Goal: Transaction & Acquisition: Purchase product/service

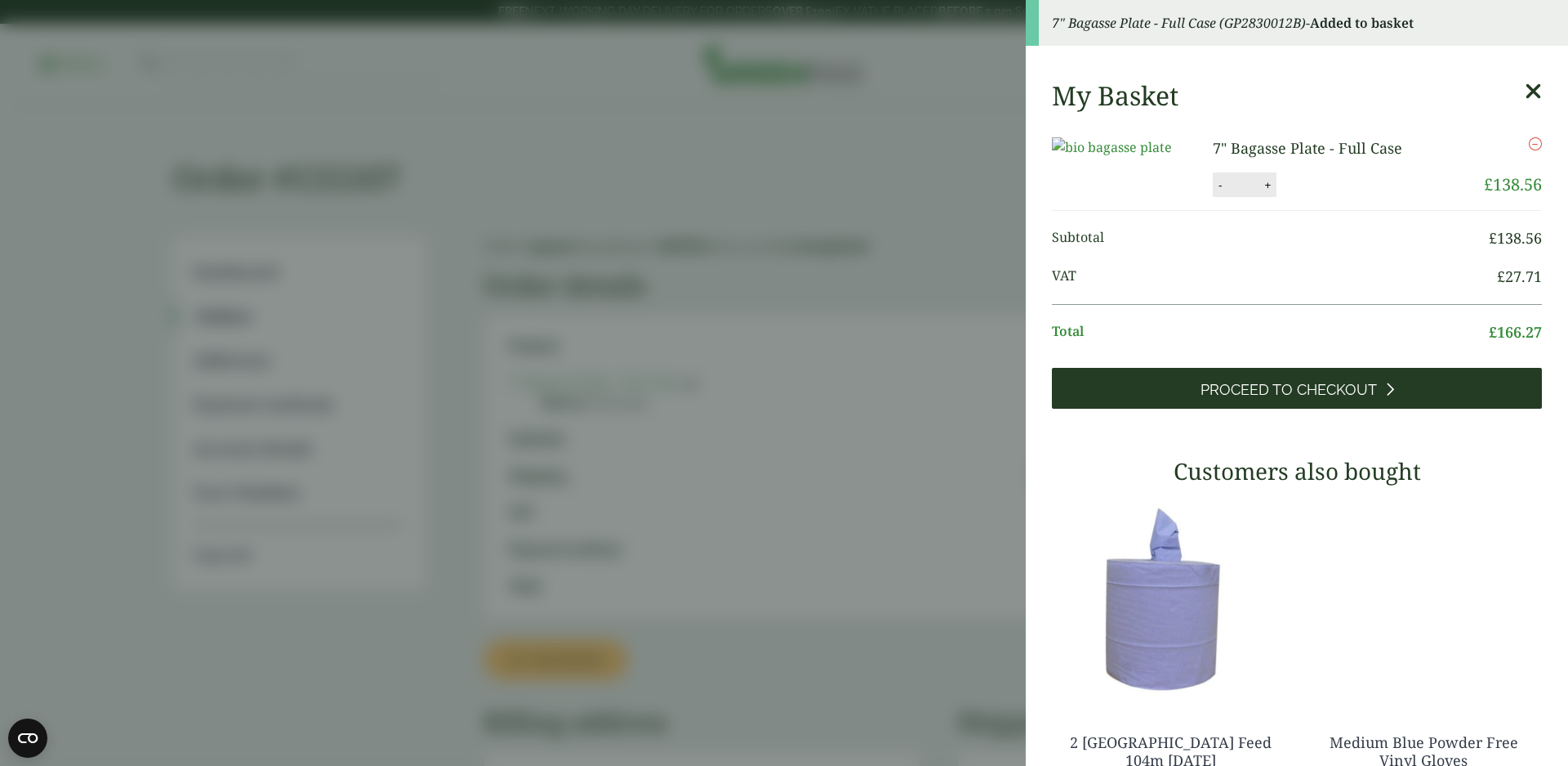
click at [1284, 399] on span "Proceed to Checkout" at bounding box center [1288, 390] width 176 height 18
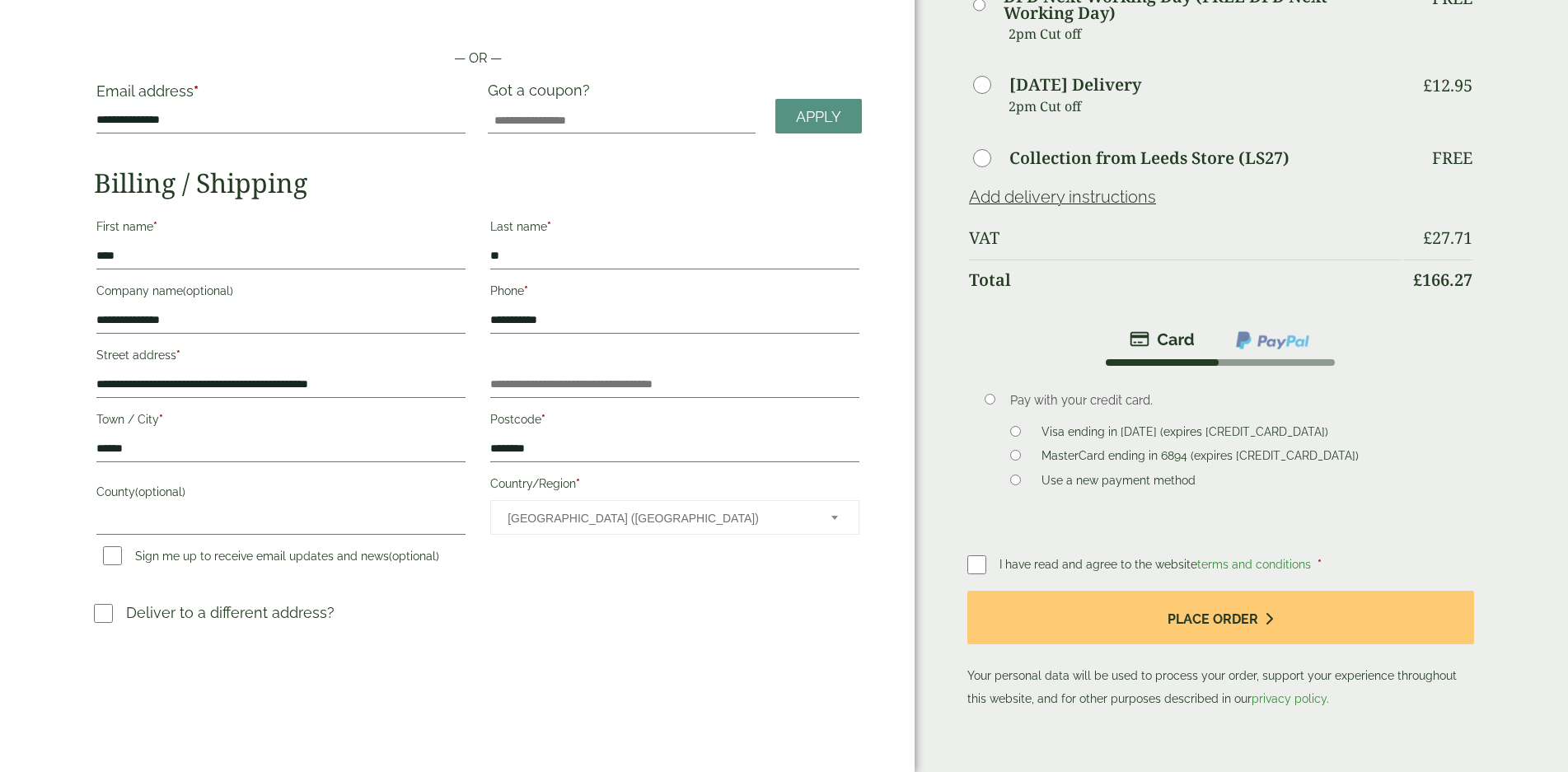
scroll to position [165, 0]
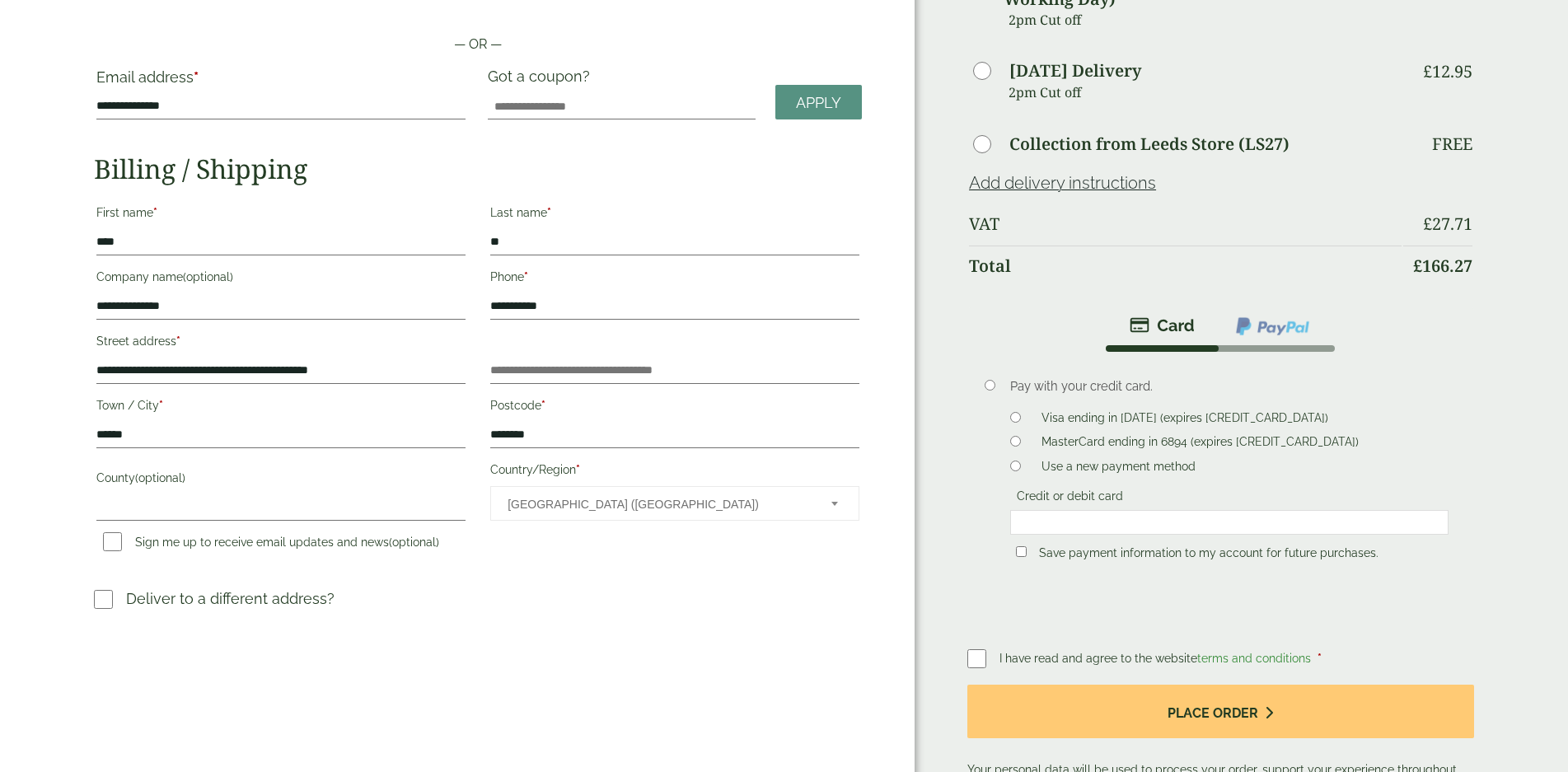
click at [1014, 540] on p "Save payment information to my account for future purchases." at bounding box center [1229, 552] width 439 height 28
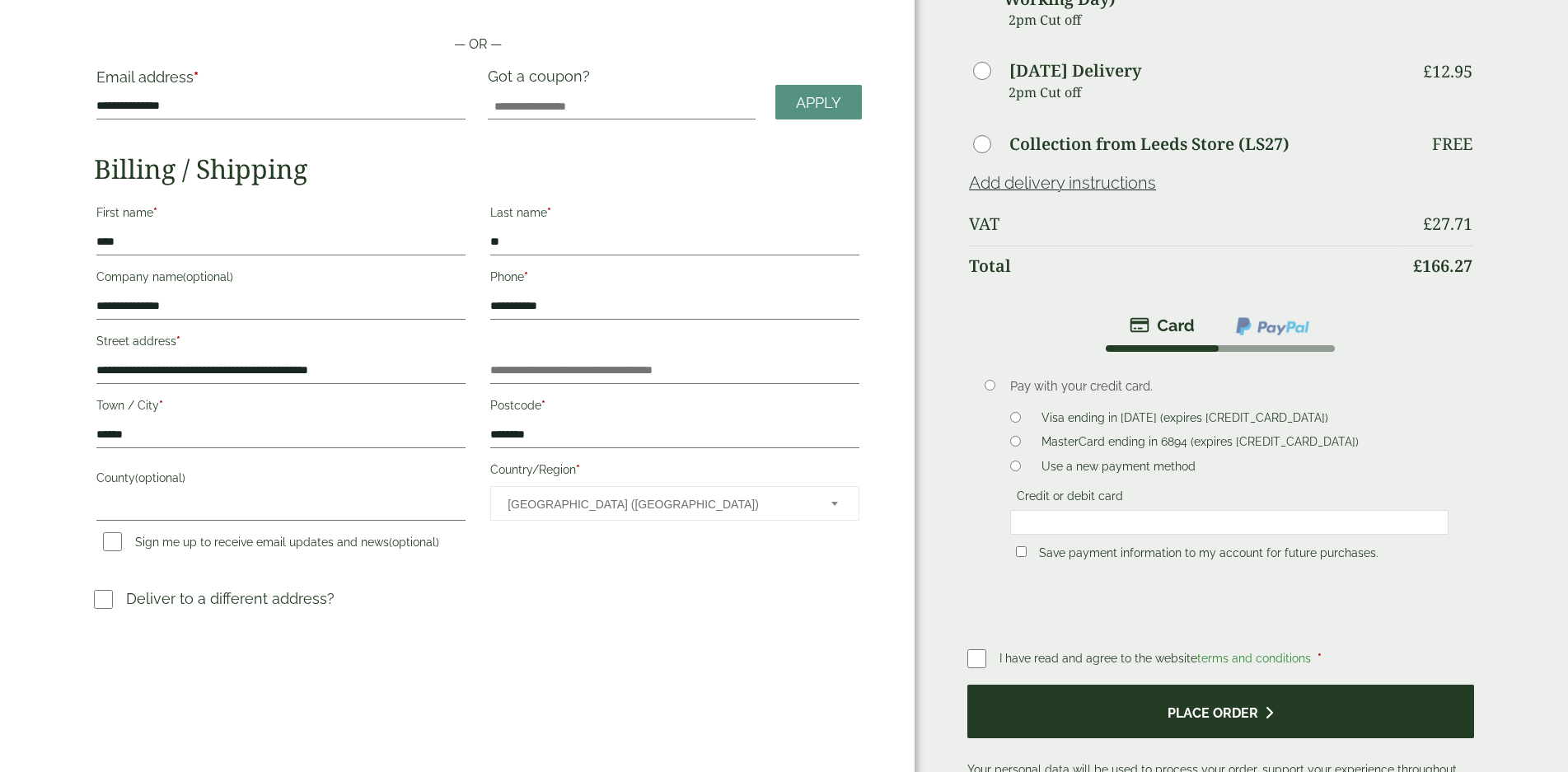
click at [1228, 699] on button "Place order" at bounding box center [1221, 711] width 507 height 54
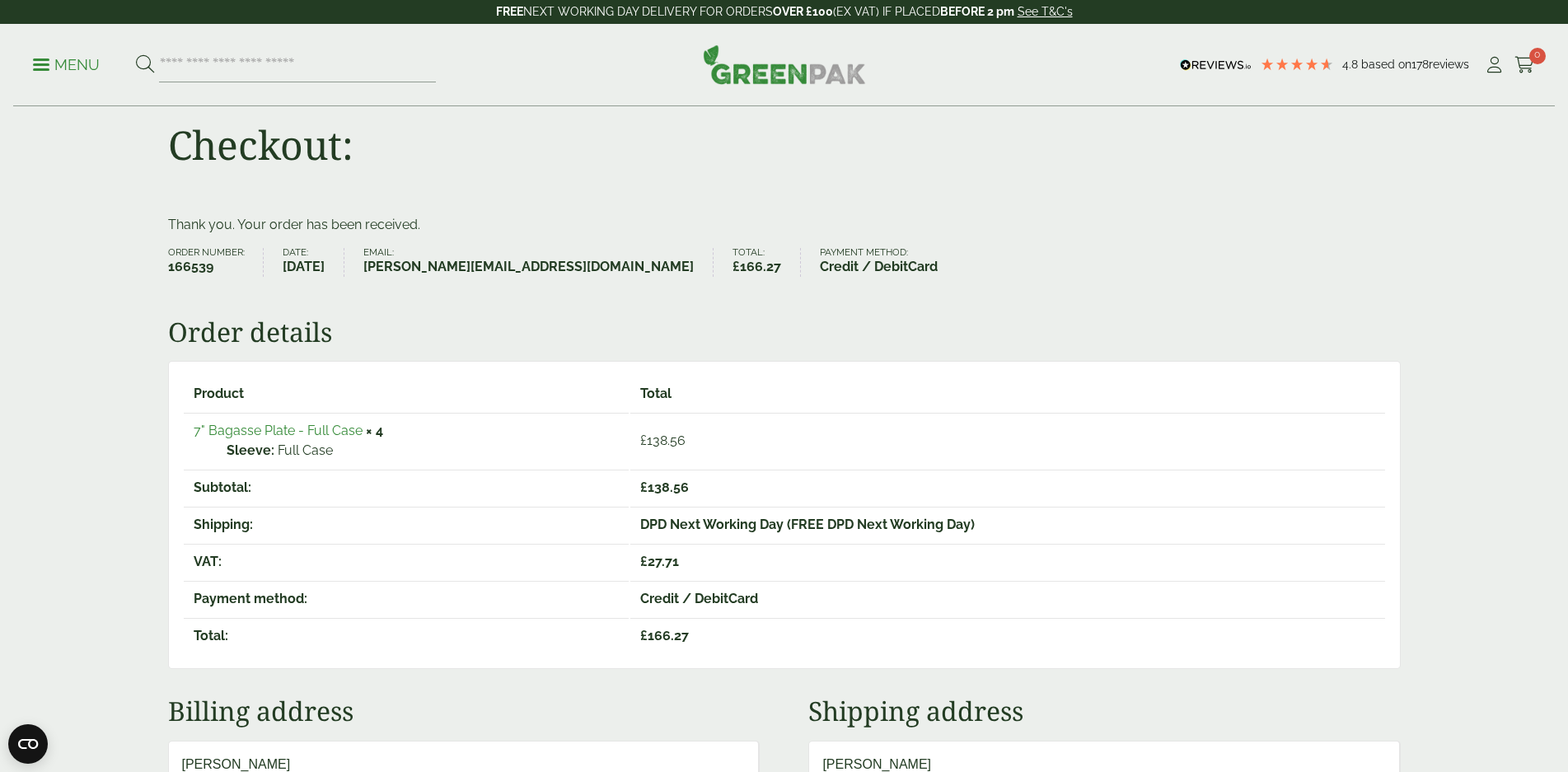
scroll to position [41, 0]
click at [1518, 69] on icon at bounding box center [1525, 65] width 21 height 17
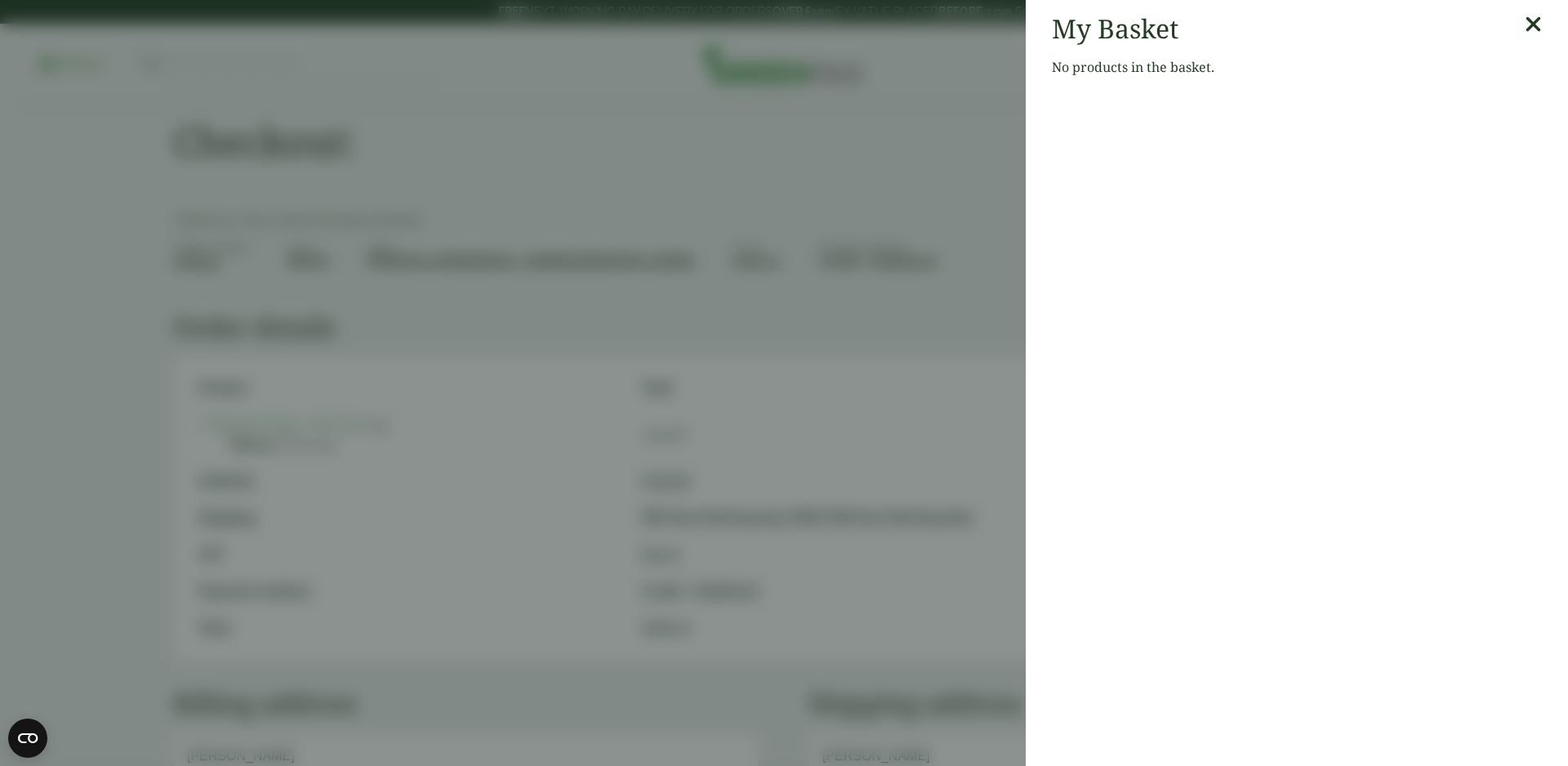
click at [1528, 25] on icon at bounding box center [1534, 25] width 17 height 23
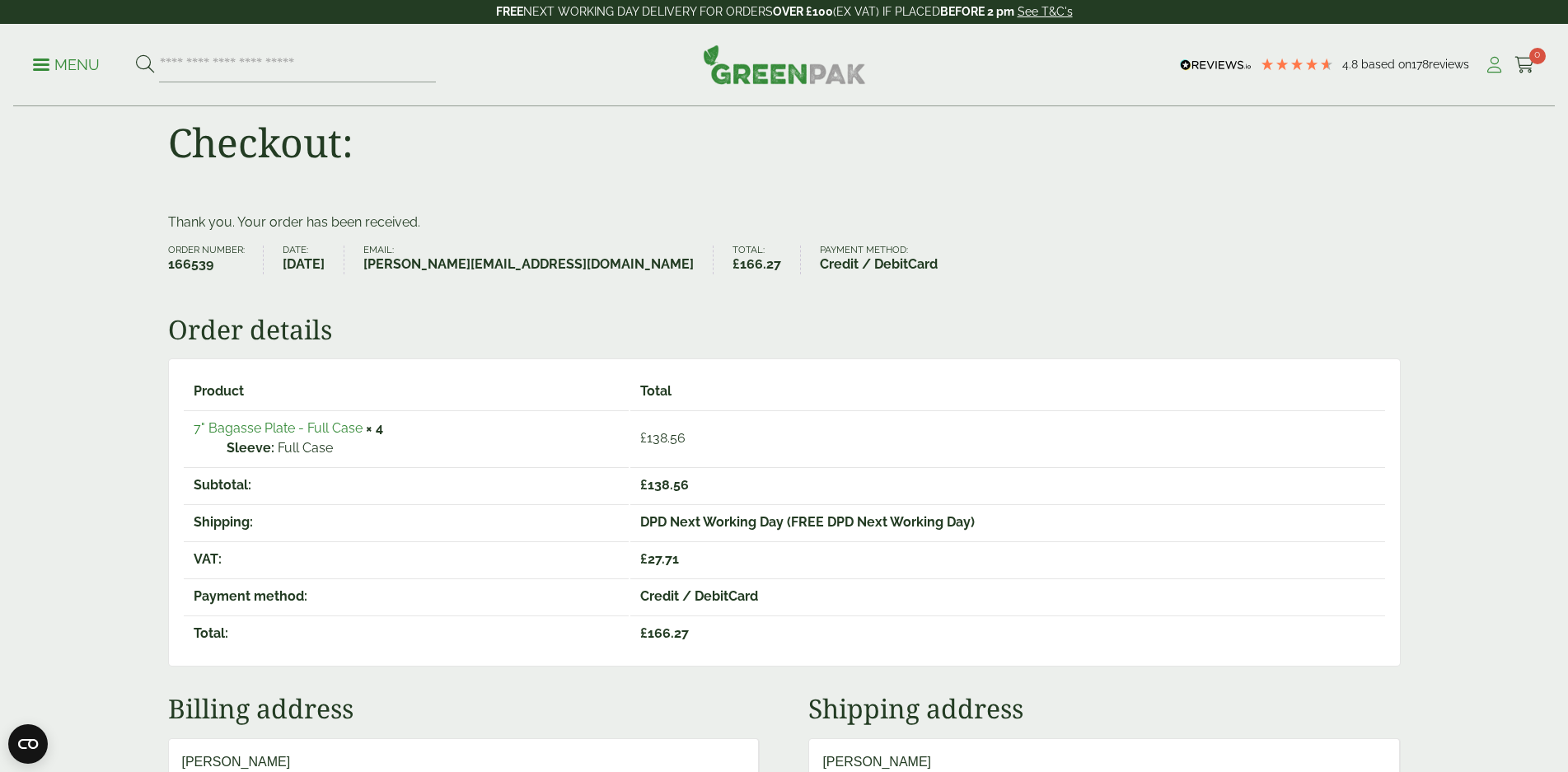
click at [1487, 69] on icon at bounding box center [1494, 65] width 21 height 17
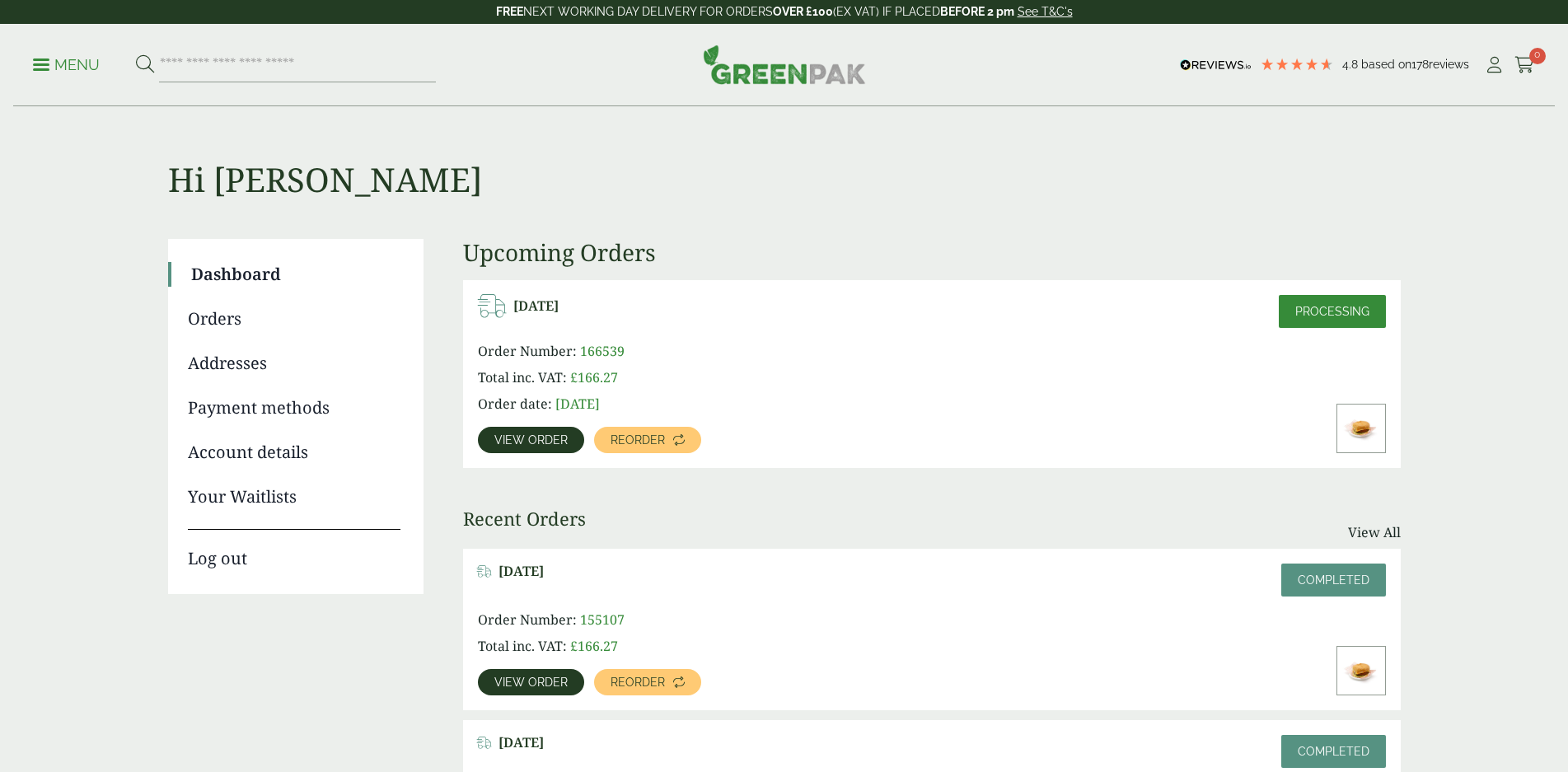
click at [221, 550] on link "Log out" at bounding box center [293, 549] width 212 height 42
